Goal: Check status

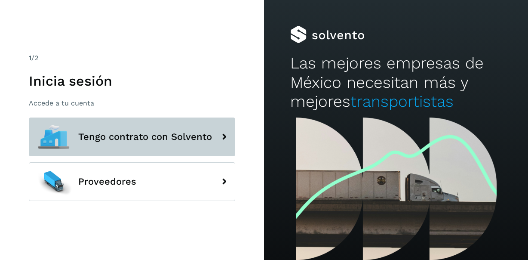
click at [181, 129] on button "Tengo contrato con Solvento" at bounding box center [132, 136] width 206 height 39
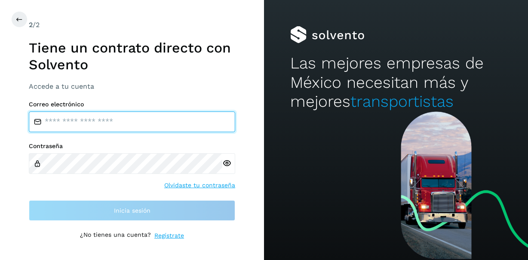
click at [141, 126] on input "email" at bounding box center [132, 121] width 206 height 21
type input "**********"
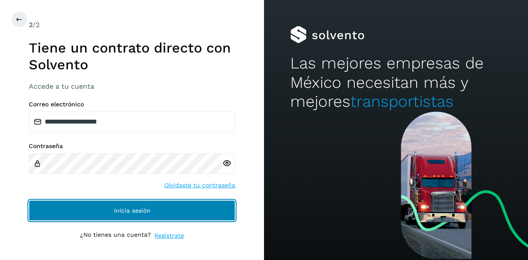
click at [153, 207] on button "Inicia sesión" at bounding box center [132, 210] width 206 height 21
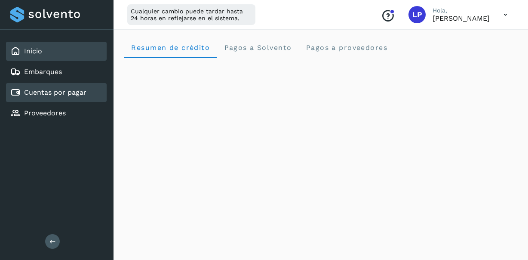
click at [76, 92] on link "Cuentas por pagar" at bounding box center [55, 92] width 62 height 8
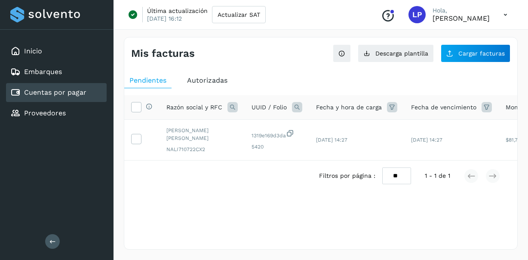
click at [219, 83] on span "Autorizadas" at bounding box center [207, 80] width 40 height 8
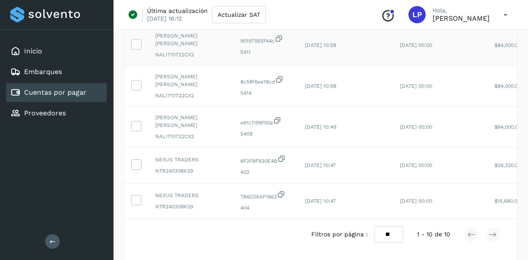
scroll to position [290, 0]
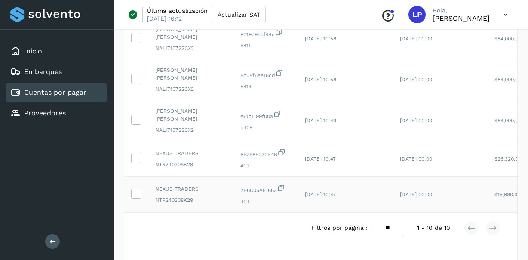
click at [328, 191] on span "[DATE] 10:47" at bounding box center [320, 194] width 31 height 6
click at [347, 141] on td "[DATE] 10:47" at bounding box center [345, 159] width 95 height 36
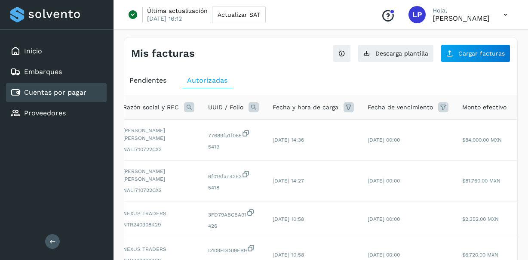
scroll to position [0, 30]
